Goal: Task Accomplishment & Management: Complete application form

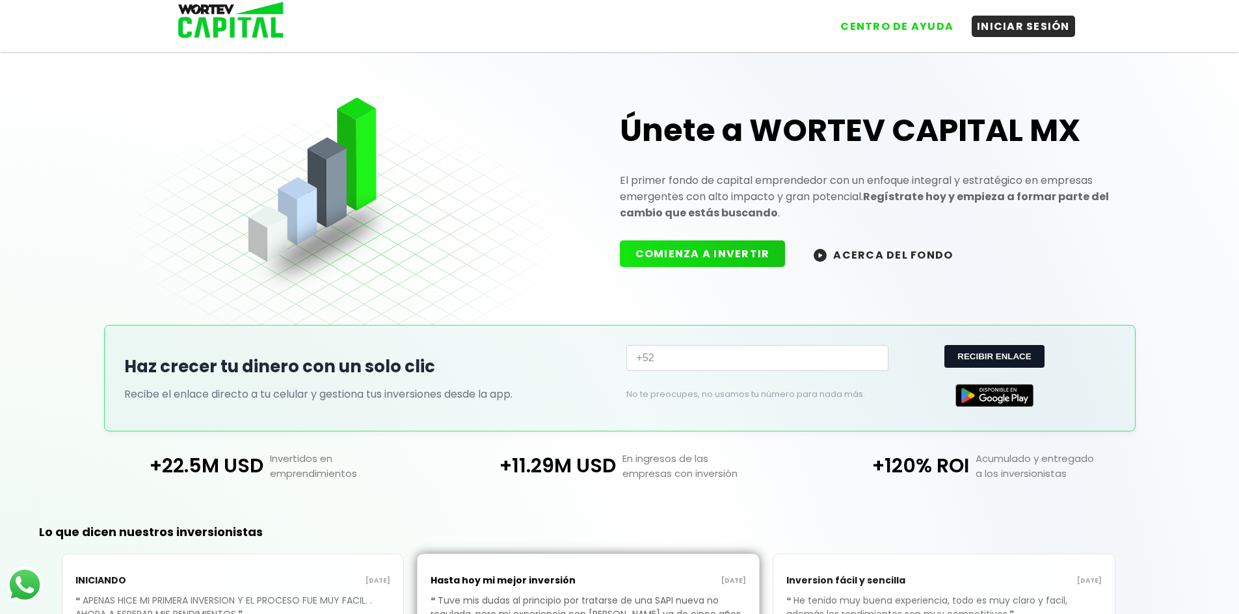
click at [717, 368] on input "+52" at bounding box center [757, 358] width 262 height 26
click at [999, 362] on button "RECIBIR ENLACE" at bounding box center [993, 356] width 99 height 23
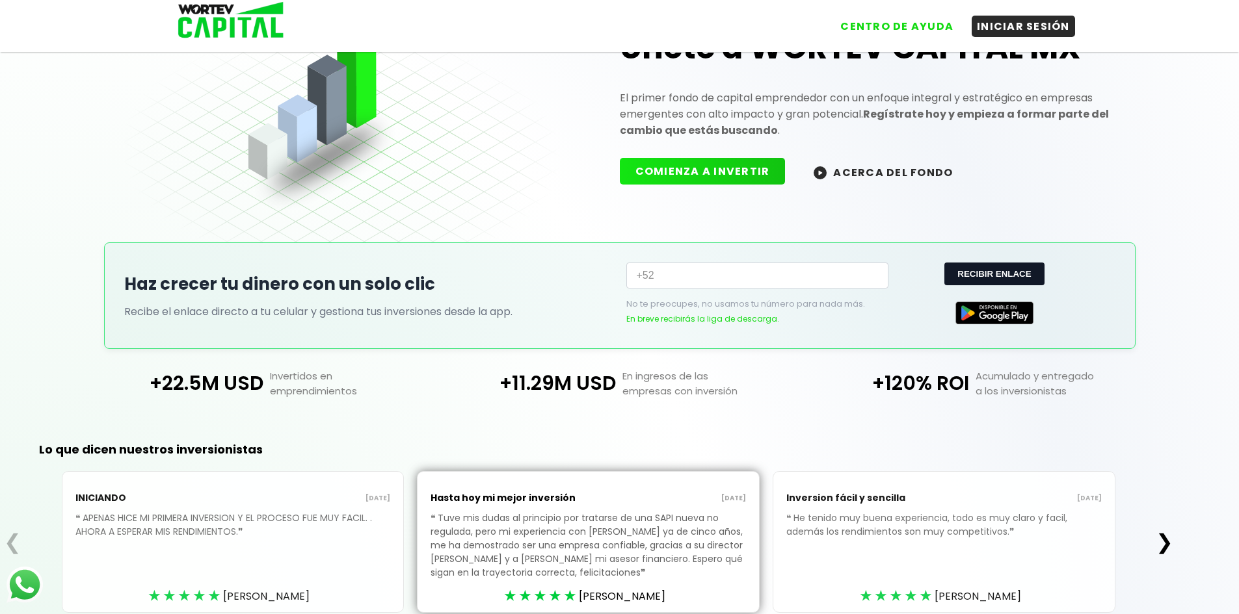
scroll to position [146, 0]
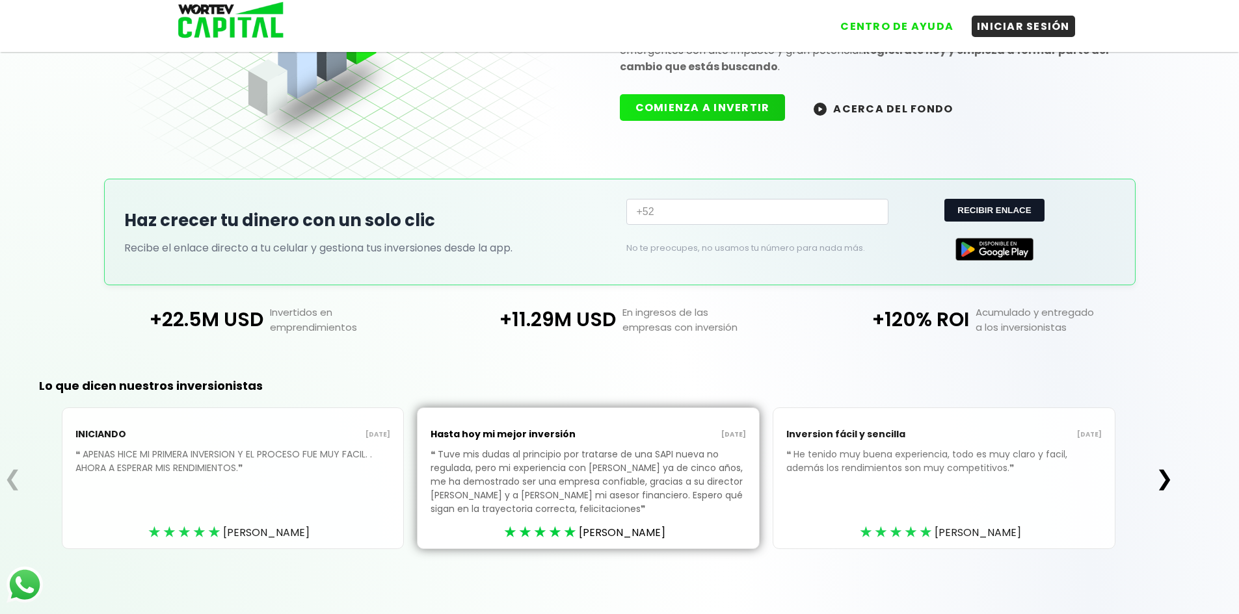
click at [698, 207] on input "+52" at bounding box center [757, 212] width 262 height 26
click at [978, 208] on button "RECIBIR ENLACE" at bounding box center [993, 210] width 99 height 23
type input "+52"
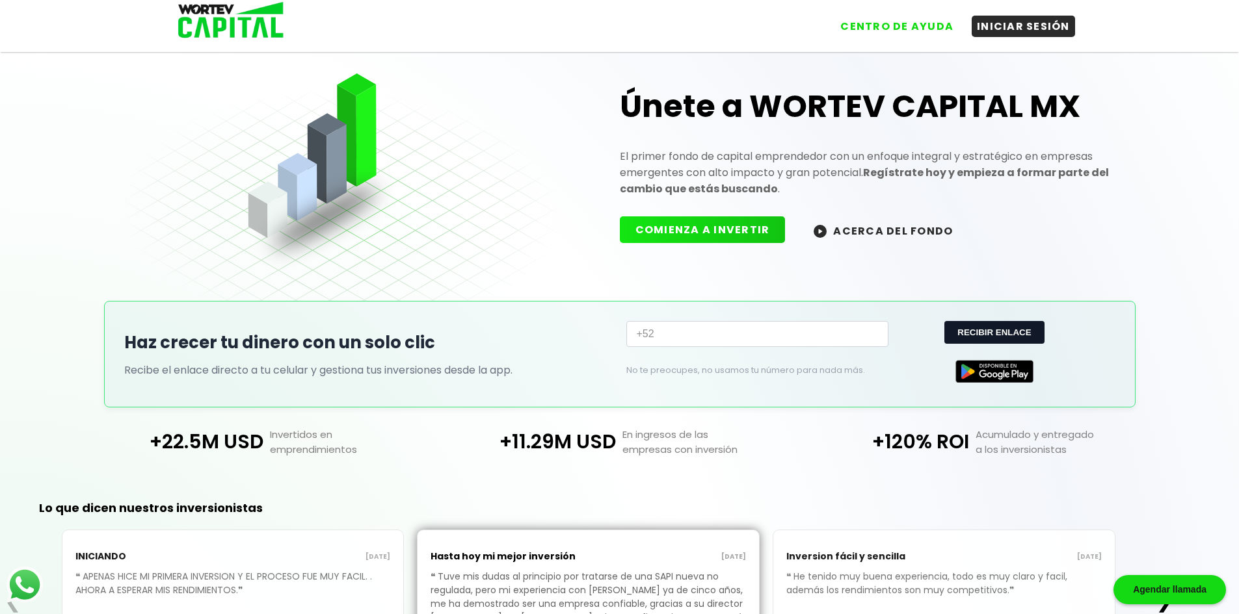
scroll to position [0, 0]
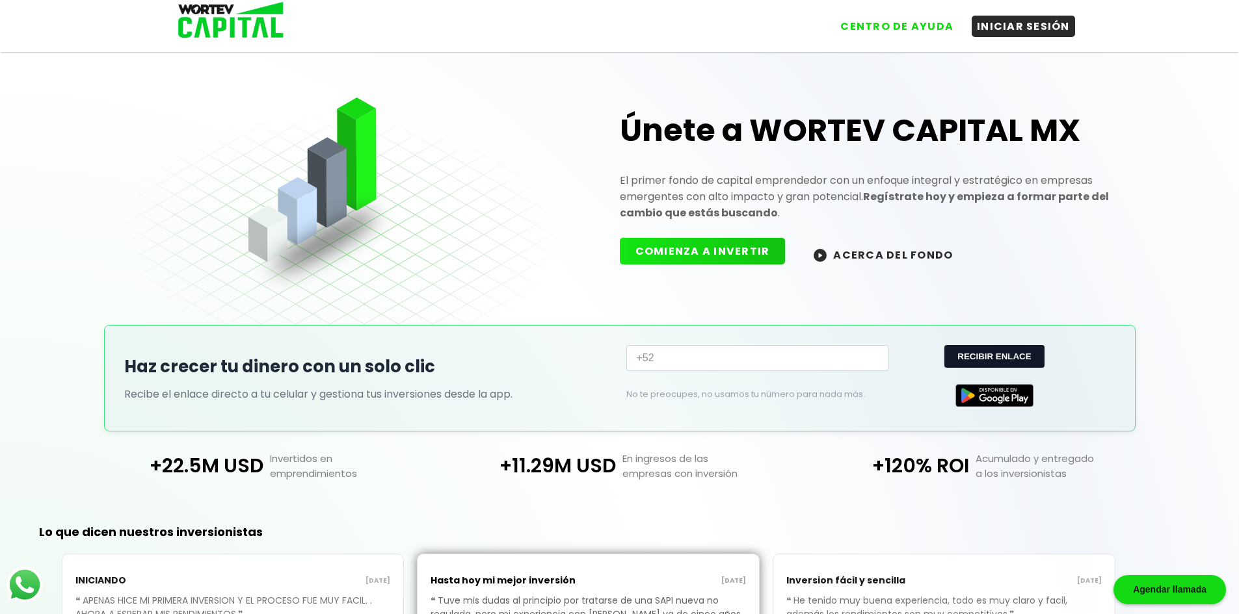
click at [698, 261] on button "COMIENZA A INVERTIR" at bounding box center [703, 251] width 166 height 27
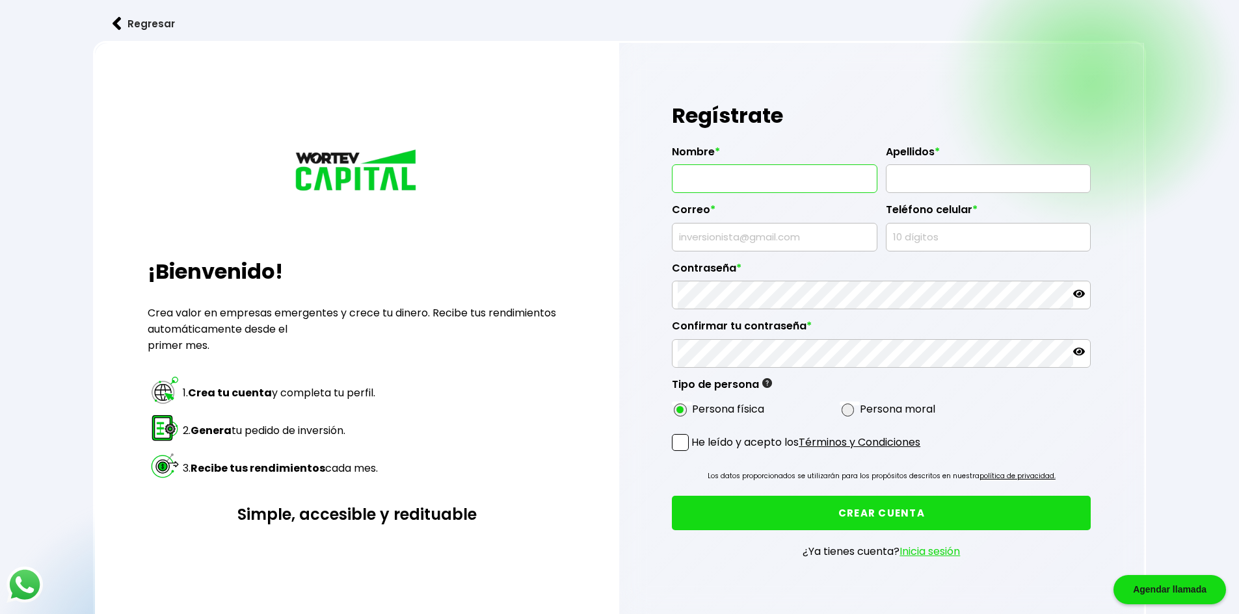
click at [793, 176] on input "text" at bounding box center [774, 178] width 194 height 27
type input "[PERSON_NAME]"
click at [985, 187] on input "text" at bounding box center [988, 178] width 194 height 27
